Goal: Task Accomplishment & Management: Use online tool/utility

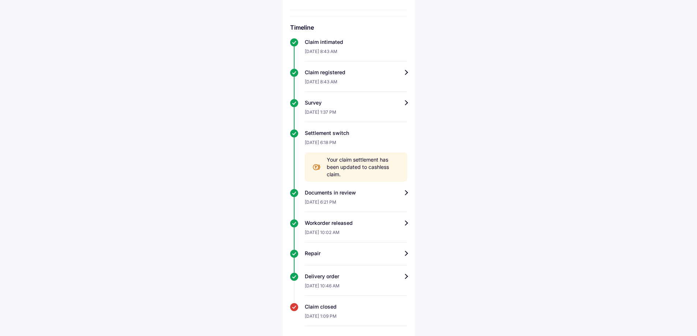
scroll to position [70, 0]
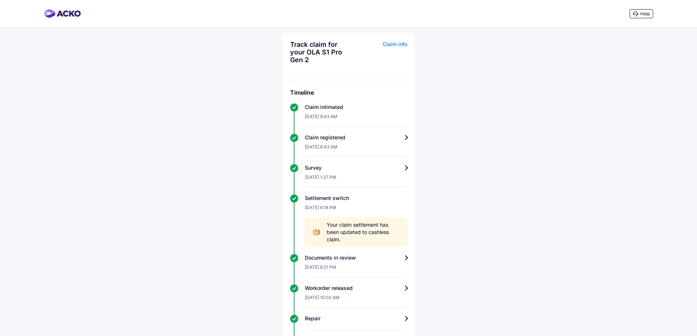
click at [637, 10] on div "Help" at bounding box center [641, 13] width 23 height 9
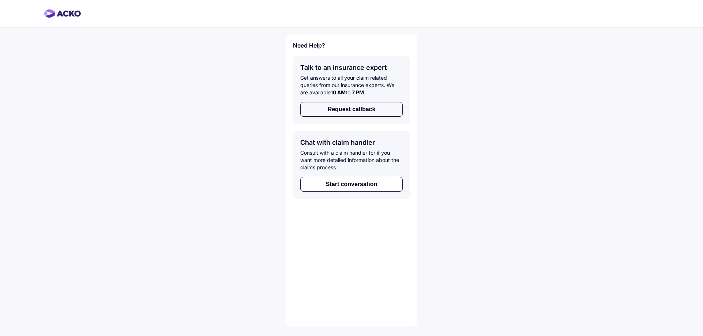
click at [347, 113] on button "Request callback" at bounding box center [351, 109] width 102 height 15
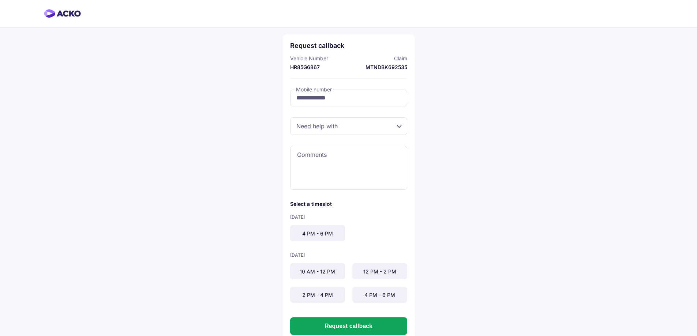
click at [351, 122] on div at bounding box center [348, 126] width 117 height 18
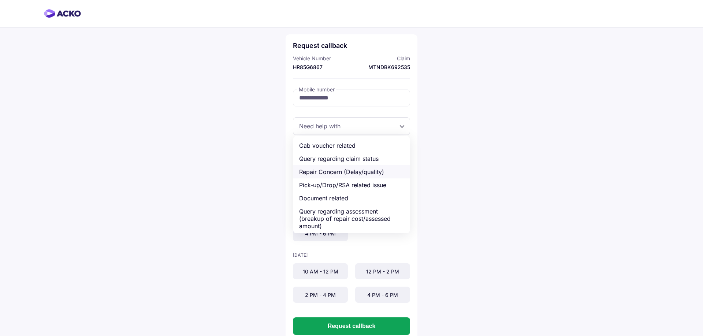
click at [370, 173] on div "Repair Concern (Delay/quality)" at bounding box center [351, 171] width 116 height 13
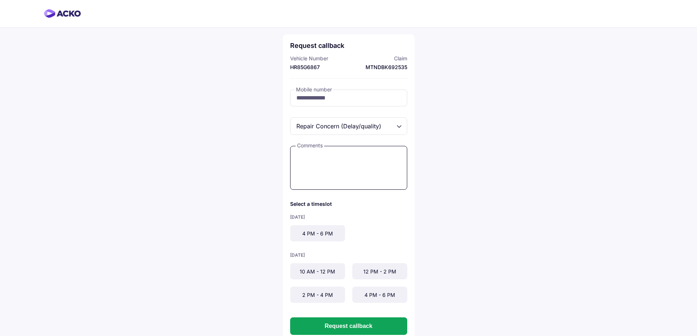
click at [340, 161] on textarea at bounding box center [348, 168] width 117 height 44
type textarea "**********"
click at [313, 234] on div "4 PM - 6 PM" at bounding box center [317, 233] width 55 height 16
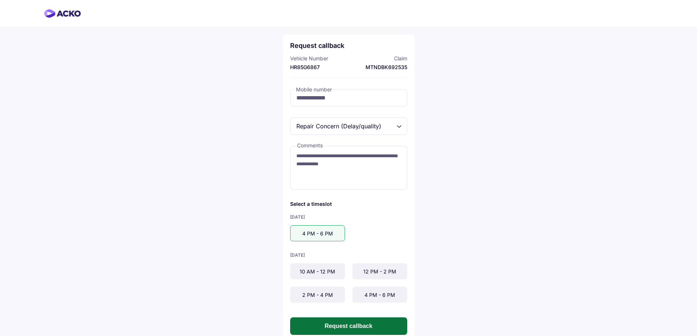
click at [337, 327] on button "Request callback" at bounding box center [348, 327] width 117 height 18
